Goal: Task Accomplishment & Management: Manage account settings

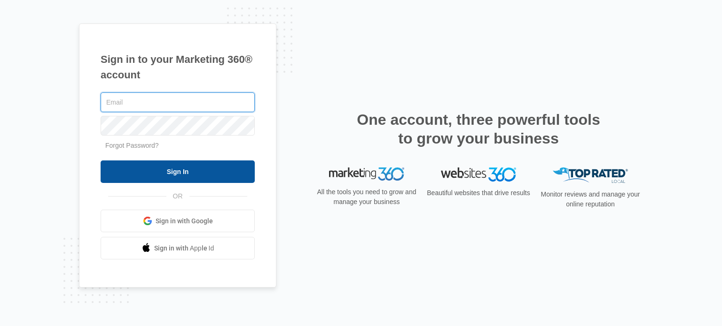
type input "[PERSON_NAME][EMAIL_ADDRESS][DOMAIN_NAME]"
click at [153, 175] on input "Sign In" at bounding box center [178, 172] width 154 height 23
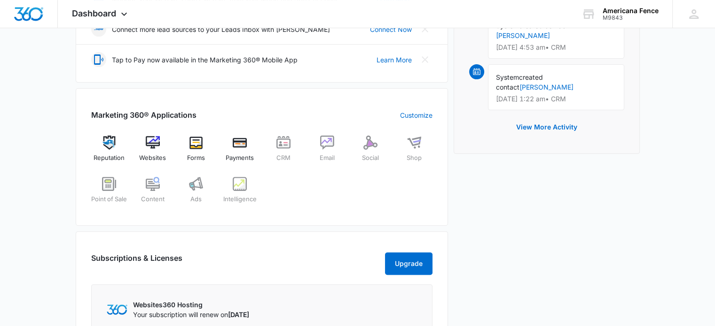
scroll to position [251, 0]
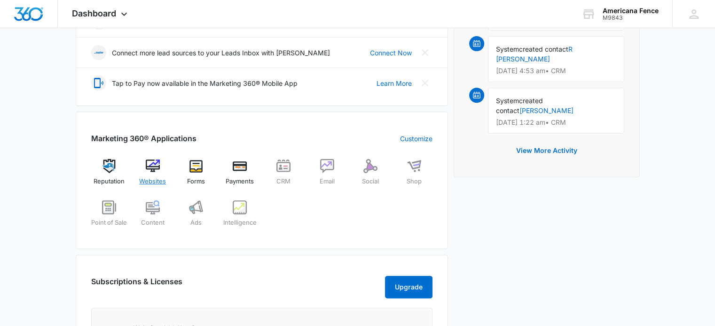
click at [152, 171] on img at bounding box center [153, 166] width 14 height 14
